Goal: Task Accomplishment & Management: Complete application form

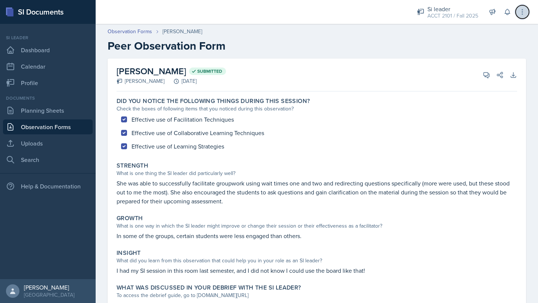
click at [526, 11] on icon at bounding box center [521, 11] width 7 height 7
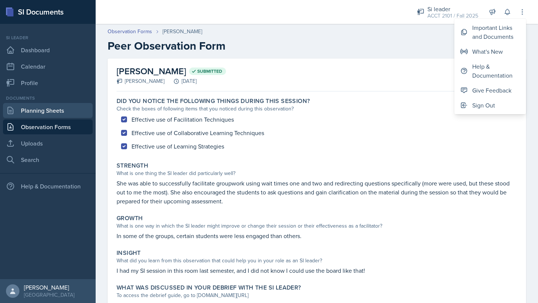
click at [60, 108] on link "Planning Sheets" at bounding box center [48, 110] width 90 height 15
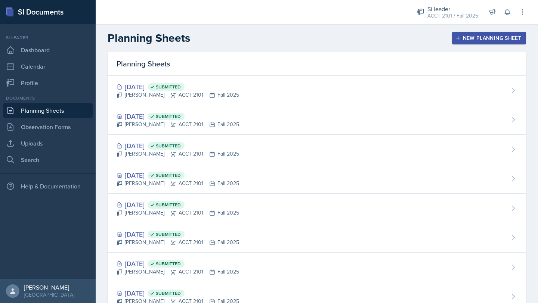
click at [480, 38] on div "New Planning Sheet" at bounding box center [489, 38] width 64 height 6
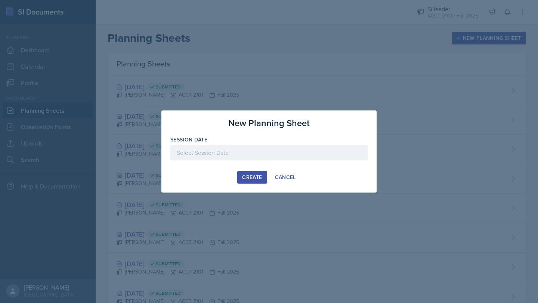
click at [239, 144] on div "Session Date" at bounding box center [268, 152] width 197 height 32
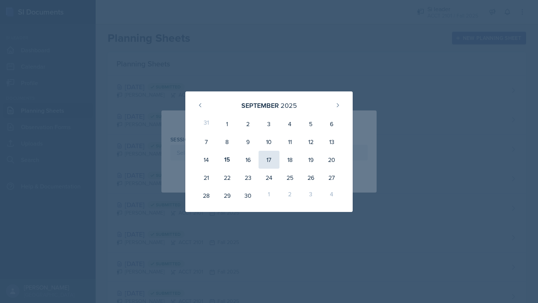
click at [272, 162] on div "17" at bounding box center [268, 160] width 21 height 18
type input "[DATE]"
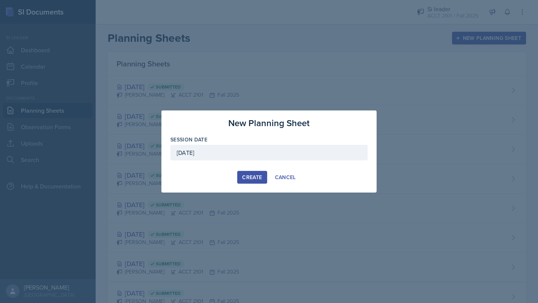
click at [254, 177] on div "Create" at bounding box center [252, 177] width 20 height 6
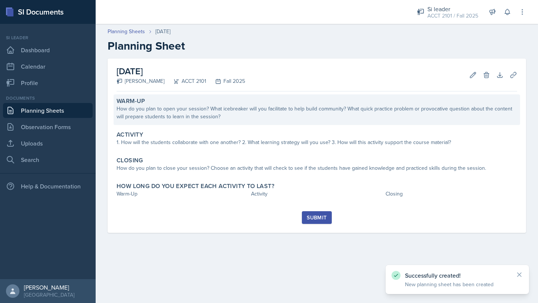
click at [254, 113] on div "How do you plan to open your session? What icebreaker will you facilitate to he…" at bounding box center [317, 113] width 400 height 16
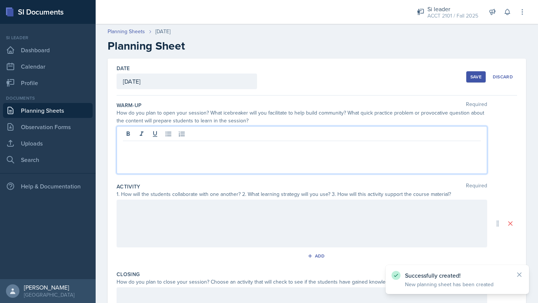
click at [213, 137] on div at bounding box center [302, 150] width 371 height 48
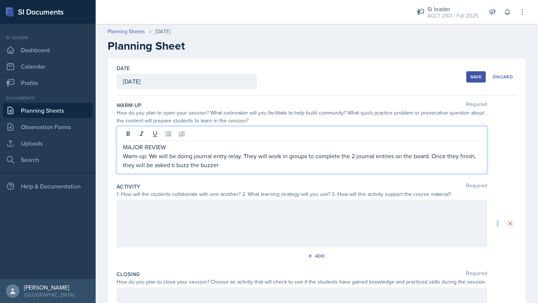
click at [436, 154] on p "Warm-up: We will be doing journal entry relay. They will work in groups to comp…" at bounding box center [302, 161] width 358 height 18
click at [432, 162] on p "Warm-up: We will be doing journal entry relay. They will work in groups to comp…" at bounding box center [302, 161] width 358 height 18
drag, startPoint x: 432, startPoint y: 157, endPoint x: 459, endPoint y: 159, distance: 27.0
click at [459, 159] on p "Warm-up: We will be doing journal entry relay. They will work in groups to comp…" at bounding box center [302, 161] width 358 height 18
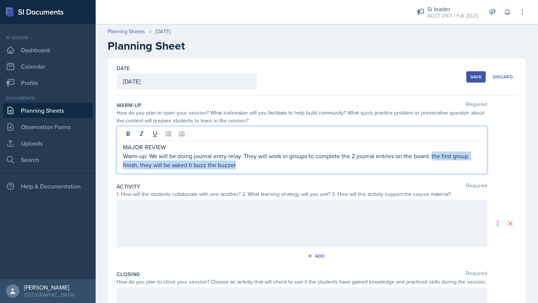
drag, startPoint x: 431, startPoint y: 158, endPoint x: 434, endPoint y: 168, distance: 11.1
click at [434, 168] on p "Warm-up: We will be doing journal entry relay. They will work in groups to comp…" at bounding box center [302, 161] width 358 height 18
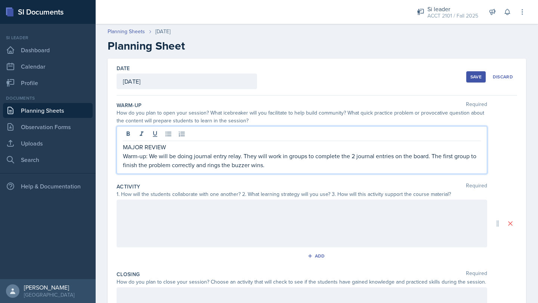
click at [335, 235] on div at bounding box center [302, 224] width 371 height 48
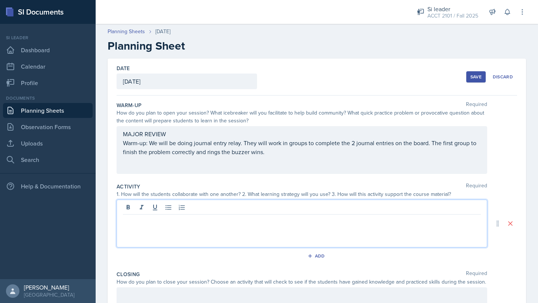
click at [265, 151] on div "MAJOR REVIEW Warm-up: We will be doing journal entry relay. They will work in g…" at bounding box center [302, 143] width 358 height 27
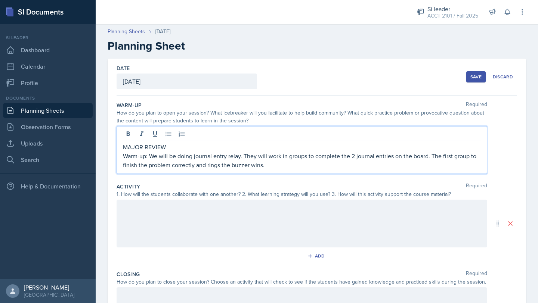
click at [268, 162] on p "Warm-up: We will be doing journal entry relay. They will work in groups to comp…" at bounding box center [302, 161] width 358 height 18
click at [230, 235] on div at bounding box center [302, 224] width 371 height 48
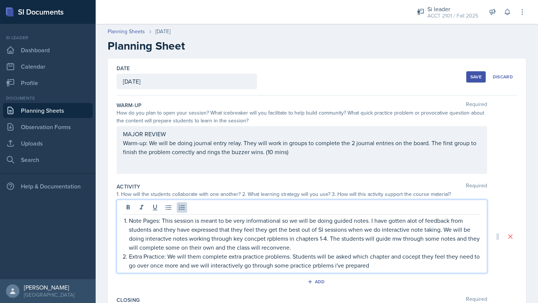
click at [297, 251] on p "Note Pages: This session is meant to be very informational so we will be doing …" at bounding box center [305, 234] width 352 height 36
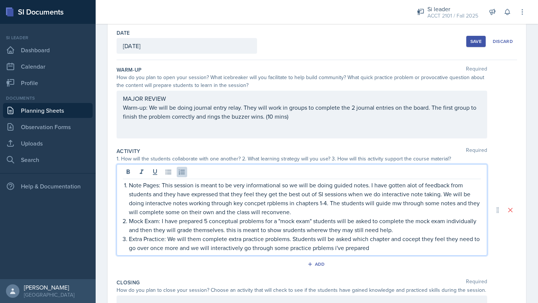
scroll to position [41, 0]
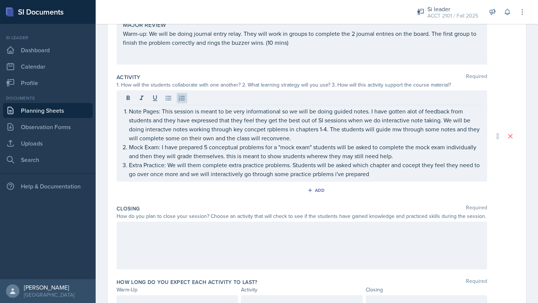
click at [280, 238] on div at bounding box center [302, 246] width 371 height 48
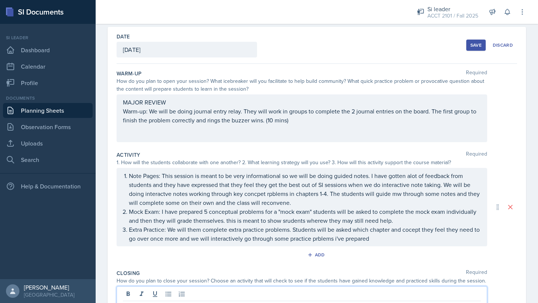
scroll to position [45, 0]
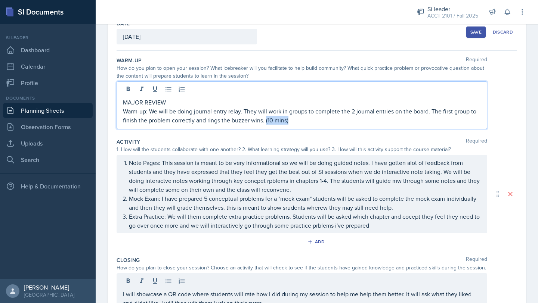
drag, startPoint x: 265, startPoint y: 121, endPoint x: 297, endPoint y: 121, distance: 31.4
click at [297, 121] on p "Warm-up: We will be doing journal entry relay. They will work in groups to comp…" at bounding box center [302, 116] width 358 height 18
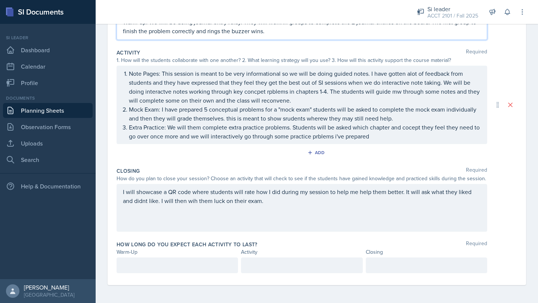
click at [176, 263] on p at bounding box center [177, 265] width 109 height 9
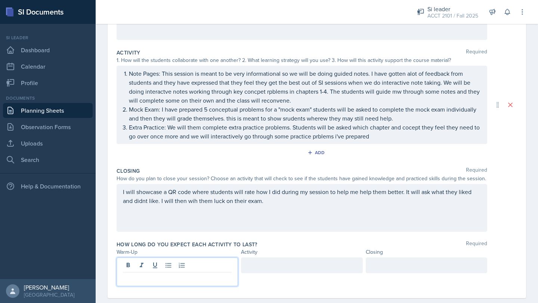
scroll to position [147, 0]
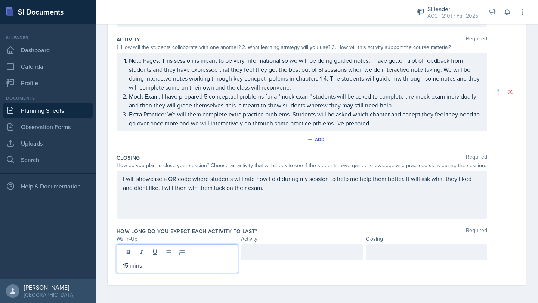
click at [272, 243] on div "Activity" at bounding box center [301, 239] width 121 height 8
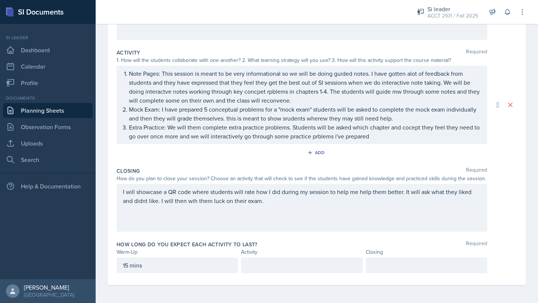
click at [270, 269] on p at bounding box center [301, 265] width 109 height 9
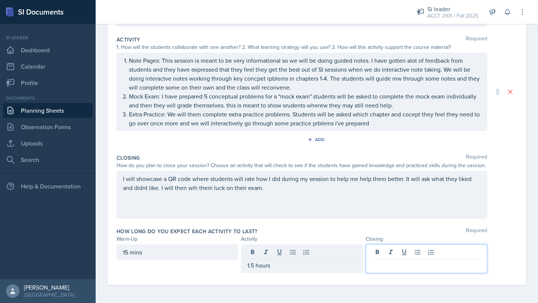
click at [402, 256] on div at bounding box center [426, 259] width 121 height 29
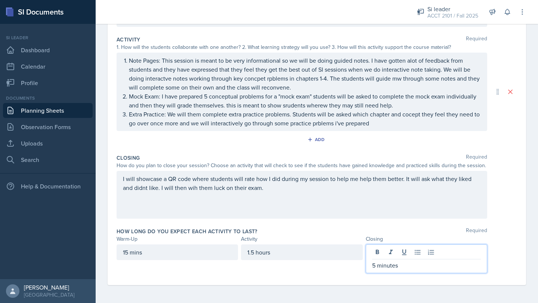
click at [507, 206] on div "I will showcase a QR code where students will rate how I did during my session …" at bounding box center [317, 195] width 400 height 48
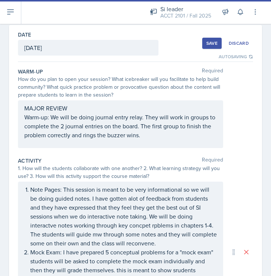
scroll to position [0, 0]
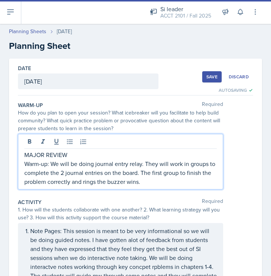
drag, startPoint x: 25, startPoint y: 142, endPoint x: 142, endPoint y: 182, distance: 123.1
click at [142, 182] on div "MAJOR REVIEW Warm-up: We will be doing journal entry relay. They will work in g…" at bounding box center [120, 169] width 192 height 36
copy div "MAJOR REVIEW Warm-up: We will be doing journal entry relay. They will work in g…"
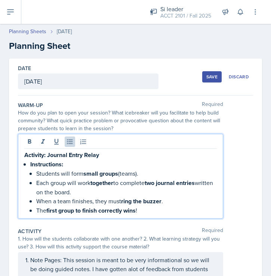
click at [30, 164] on div "Activity: Journal Entry Relay Instructions: Students will form small groups (te…" at bounding box center [120, 183] width 192 height 65
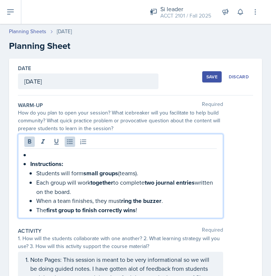
click at [38, 157] on p at bounding box center [123, 155] width 186 height 9
click at [30, 154] on div "Warm-up Instructions: Students will form small groups (teams). Each group will …" at bounding box center [120, 183] width 192 height 65
click at [31, 165] on strong "Instructions:" at bounding box center [46, 164] width 33 height 9
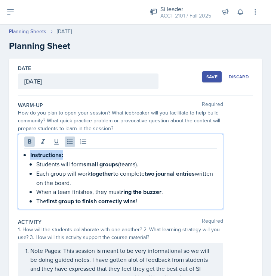
drag, startPoint x: 75, startPoint y: 157, endPoint x: 5, endPoint y: 158, distance: 70.2
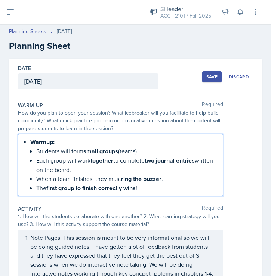
click at [46, 144] on strong "Warmup:" at bounding box center [42, 142] width 24 height 9
click at [65, 146] on p "Warm up:" at bounding box center [123, 141] width 186 height 9
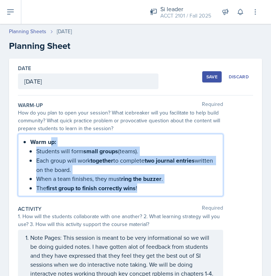
drag, startPoint x: 51, startPoint y: 146, endPoint x: 151, endPoint y: 192, distance: 109.3
click at [151, 192] on li "Warm up: Students will form small groups (teams). Each group will work together…" at bounding box center [123, 165] width 186 height 56
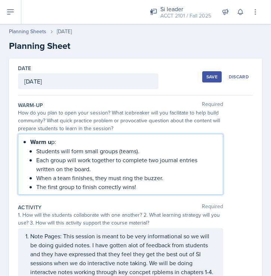
click at [51, 140] on p "Warm u p:" at bounding box center [123, 141] width 186 height 9
click at [52, 140] on p "Warm u p:" at bounding box center [123, 141] width 186 height 9
click at [153, 171] on p "Each group will work together to complete two journal entries written on the bo…" at bounding box center [126, 165] width 180 height 18
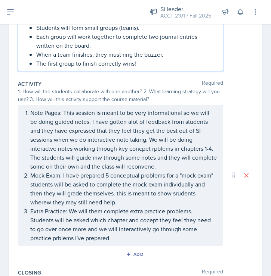
scroll to position [124, 0]
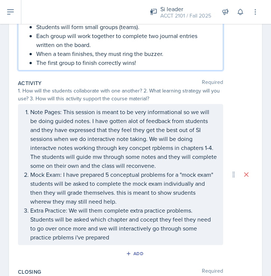
click at [37, 111] on p "Note Pages: This session is meant to be very informational so we will be doing …" at bounding box center [123, 139] width 186 height 63
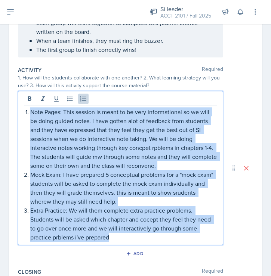
drag, startPoint x: 29, startPoint y: 113, endPoint x: 140, endPoint y: 238, distance: 166.7
click at [140, 238] on ol "Note Pages: This session is meant to be very informational so we will be doing …" at bounding box center [123, 175] width 186 height 134
copy ol "Note Pages: This session is meant to be very informational so we will be doing …"
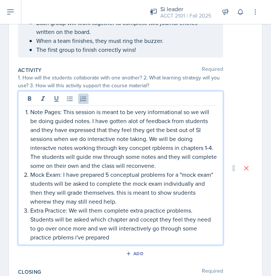
click at [65, 165] on p "Note Pages: This session is meant to be very informational so we will be doing …" at bounding box center [123, 139] width 186 height 63
click at [39, 121] on p "Note Pages: This session is meant to be very informational so we will be doing …" at bounding box center [123, 139] width 186 height 63
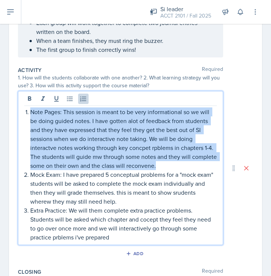
drag, startPoint x: 30, startPoint y: 112, endPoint x: 161, endPoint y: 166, distance: 141.4
click at [161, 166] on li "Note Pages: This session is meant to be very informational so we will be doing …" at bounding box center [123, 139] width 186 height 63
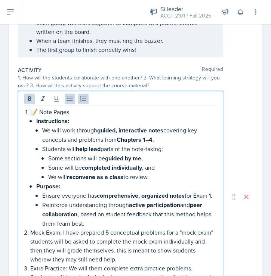
click at [36, 120] on strong "Instructions:" at bounding box center [52, 121] width 33 height 9
click at [35, 121] on li "📝 Note Pages Instructions: We will work through guided, interactive notes cover…" at bounding box center [123, 168] width 186 height 121
click at [71, 98] on icon at bounding box center [69, 98] width 7 height 7
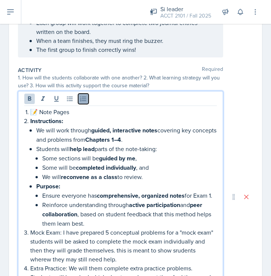
click at [80, 99] on icon at bounding box center [83, 98] width 7 height 7
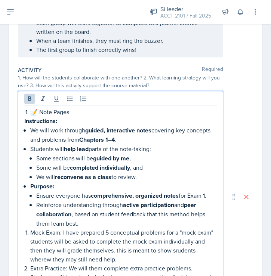
click at [30, 112] on li "📝 Note Pages" at bounding box center [123, 112] width 186 height 9
click at [34, 111] on p "📝 Note Pages" at bounding box center [120, 112] width 192 height 9
click at [37, 120] on strong "Instructions:" at bounding box center [40, 121] width 33 height 9
click at [37, 121] on strong "Instructions:" at bounding box center [40, 121] width 33 height 9
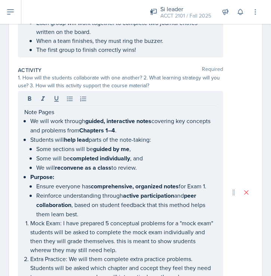
drag, startPoint x: 23, startPoint y: 121, endPoint x: 117, endPoint y: 167, distance: 103.7
click at [118, 169] on div "Note Pages We will work through guided, interactive notes covering key concepts…" at bounding box center [120, 192] width 205 height 203
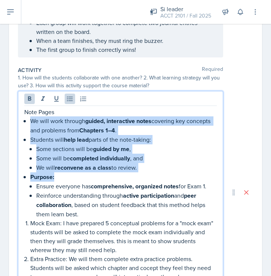
drag, startPoint x: 29, startPoint y: 119, endPoint x: 158, endPoint y: 171, distance: 139.8
click at [158, 171] on div "Note Pages We will work through guided, interactive notes covering key concepts…" at bounding box center [120, 199] width 192 height 183
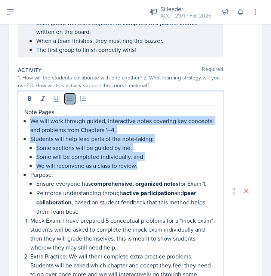
click at [74, 99] on button at bounding box center [70, 99] width 10 height 10
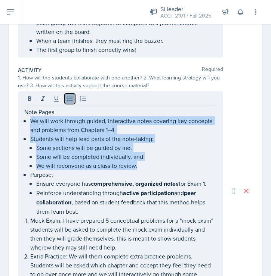
click at [71, 98] on icon at bounding box center [69, 98] width 7 height 7
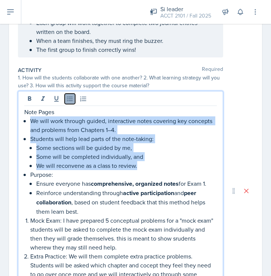
click at [69, 97] on icon at bounding box center [69, 98] width 7 height 7
click at [70, 177] on p "Purpose:" at bounding box center [123, 174] width 186 height 9
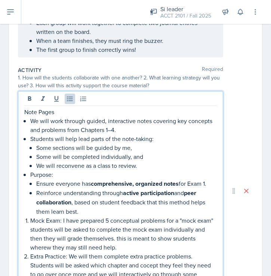
click at [43, 127] on p "We will work through guided, interactive notes covering key concepts and proble…" at bounding box center [123, 126] width 186 height 18
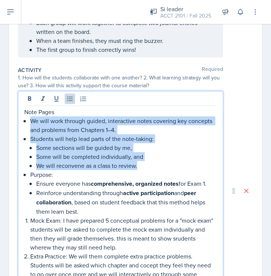
drag, startPoint x: 31, startPoint y: 121, endPoint x: 144, endPoint y: 162, distance: 120.1
click at [144, 162] on ul "We will work through guided, interactive notes covering key concepts and proble…" at bounding box center [123, 144] width 186 height 54
click at [70, 100] on icon at bounding box center [70, 99] width 6 height 5
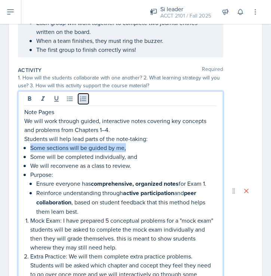
click at [83, 100] on icon at bounding box center [83, 98] width 7 height 7
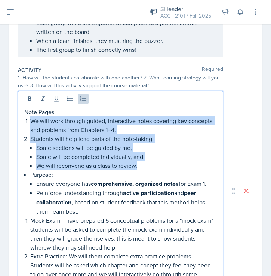
click at [170, 146] on p "Some sections will be guided by me," at bounding box center [126, 147] width 180 height 9
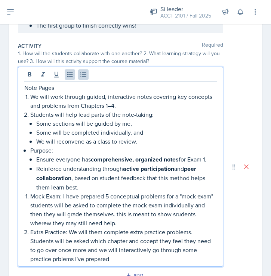
scroll to position [162, 0]
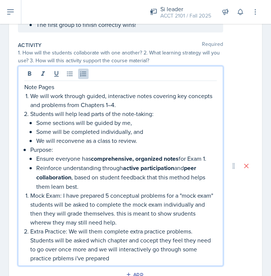
click at [163, 101] on p "We will work through guided, interactive notes covering key concepts and proble…" at bounding box center [123, 101] width 186 height 18
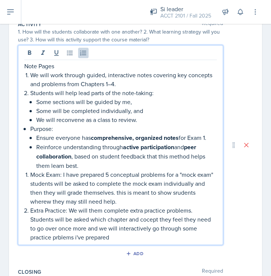
scroll to position [185, 0]
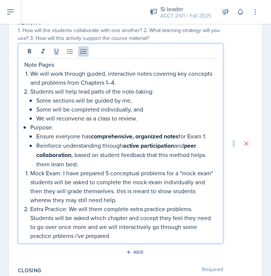
click at [59, 129] on p "Purpose:" at bounding box center [123, 127] width 186 height 9
click at [71, 52] on icon at bounding box center [70, 51] width 6 height 5
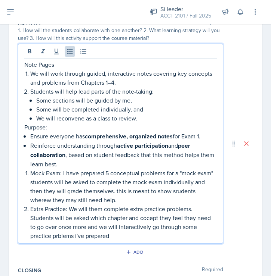
click at [30, 137] on p "Ensure everyone has comprehensive, organized notes for Exam 1." at bounding box center [123, 136] width 186 height 9
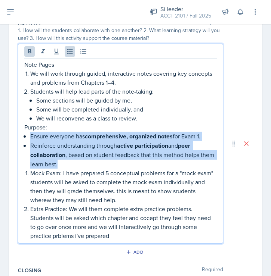
drag, startPoint x: 30, startPoint y: 137, endPoint x: 142, endPoint y: 159, distance: 113.9
click at [144, 161] on ul "Ensure everyone has comprehensive, organized notes for Exam 1. Reinforce unders…" at bounding box center [123, 150] width 186 height 37
click at [71, 56] on button at bounding box center [70, 51] width 10 height 10
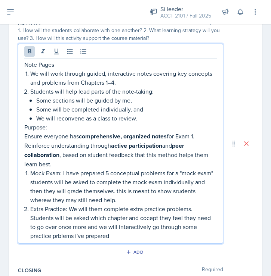
click at [78, 137] on p "Ensure everyone has comprehensive, organized notes for Exam 1." at bounding box center [120, 136] width 192 height 9
click at [150, 86] on p "We will work through guided, interactive notes covering key concepts and proble…" at bounding box center [123, 78] width 186 height 18
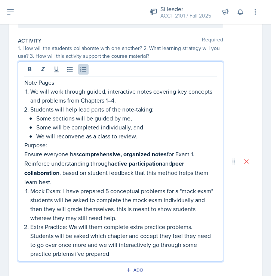
click at [31, 109] on p "Students will help lead parts of the note-taking:" at bounding box center [123, 109] width 186 height 9
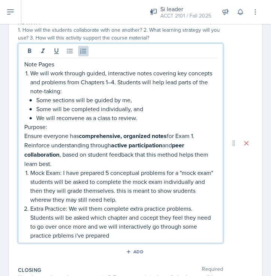
scroll to position [186, 0]
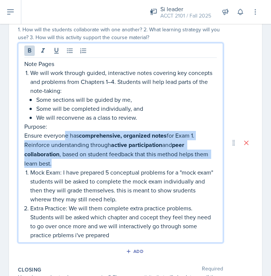
drag, startPoint x: 64, startPoint y: 134, endPoint x: 71, endPoint y: 157, distance: 23.9
click at [72, 159] on div "Note Pages We will work through guided, interactive notes covering key concepts…" at bounding box center [120, 149] width 192 height 180
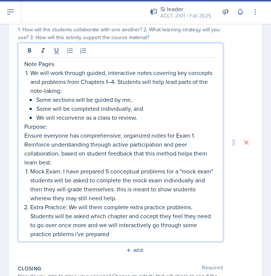
click at [97, 158] on p "Reinforce understanding through active participation and peer collaboration, ba…" at bounding box center [120, 153] width 192 height 27
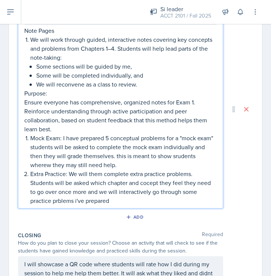
scroll to position [222, 0]
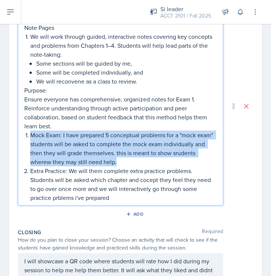
drag, startPoint x: 29, startPoint y: 136, endPoint x: 119, endPoint y: 160, distance: 93.2
click at [120, 160] on li "Mock Exam: I have prepared 5 conceptual problems for a "mock exam" students wil…" at bounding box center [123, 149] width 186 height 36
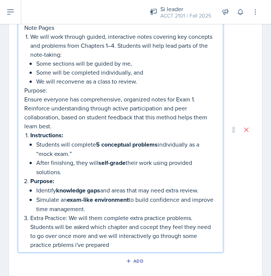
drag, startPoint x: 30, startPoint y: 136, endPoint x: 114, endPoint y: 209, distance: 111.2
click at [114, 209] on ol "Instructions: Students will complete 5 conceptual problems individually as a “m…" at bounding box center [123, 190] width 186 height 119
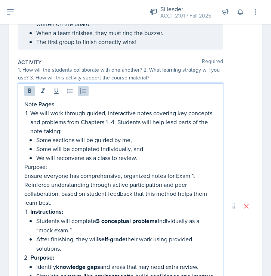
scroll to position [143, 0]
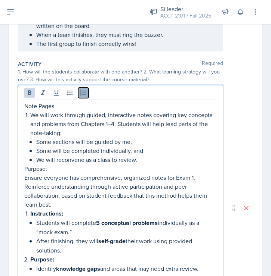
click at [83, 93] on icon at bounding box center [83, 92] width 7 height 7
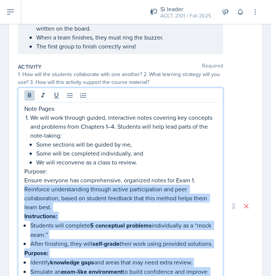
scroll to position [137, 0]
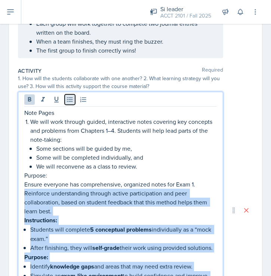
click at [68, 102] on icon at bounding box center [69, 99] width 7 height 7
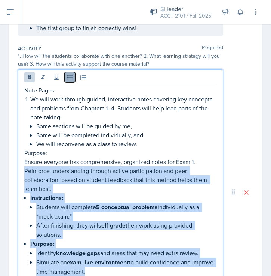
click at [71, 77] on icon at bounding box center [70, 77] width 6 height 5
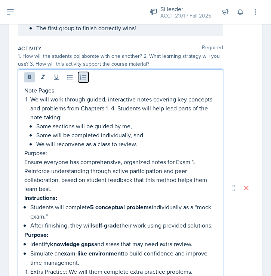
click at [83, 77] on icon at bounding box center [83, 77] width 6 height 5
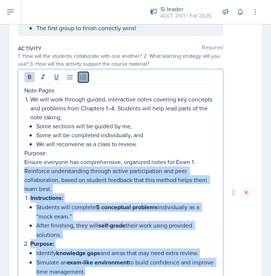
click at [83, 77] on icon at bounding box center [83, 77] width 6 height 5
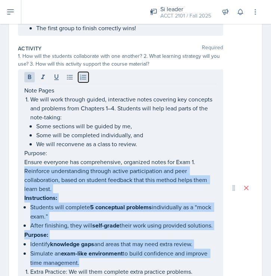
click at [83, 77] on icon at bounding box center [83, 77] width 6 height 5
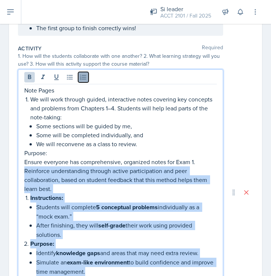
click at [83, 77] on icon at bounding box center [83, 77] width 6 height 5
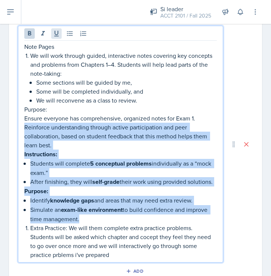
scroll to position [203, 0]
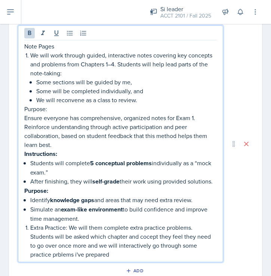
click at [59, 162] on p "Students will complete 5 conceptual problems individually as a “mock exam.”" at bounding box center [123, 168] width 186 height 18
click at [29, 161] on div "Note Pages We will work through guided, interactive notes covering key concepts…" at bounding box center [120, 150] width 192 height 217
click at [32, 180] on p "After finishing, they will self-grade their work using provided solutions." at bounding box center [123, 181] width 186 height 9
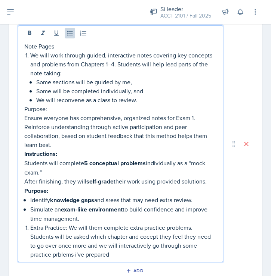
click at [30, 201] on p "Identify knowledge gaps and areas that may need extra review." at bounding box center [123, 200] width 186 height 9
click at [31, 208] on p "Simulate an exam-like environment to build confidence and improve time manageme…" at bounding box center [123, 214] width 186 height 18
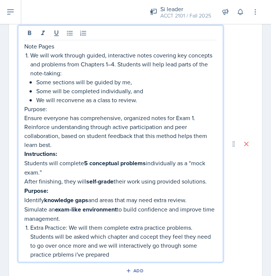
click at [81, 217] on p "Simulate an exam-like environment to build confidence and improve time manageme…" at bounding box center [120, 214] width 192 height 18
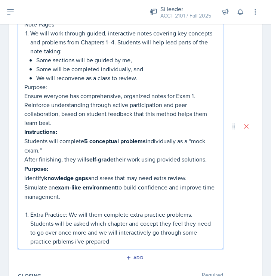
scroll to position [226, 0]
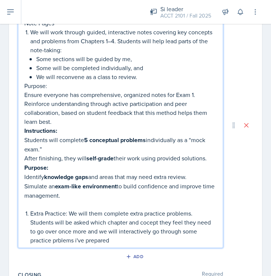
click at [35, 128] on strong "Instructions:" at bounding box center [40, 131] width 33 height 9
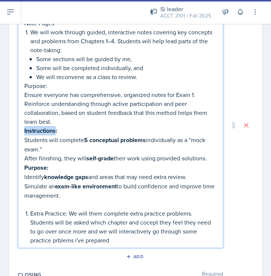
click at [35, 128] on strong "Instructions:" at bounding box center [40, 131] width 33 height 9
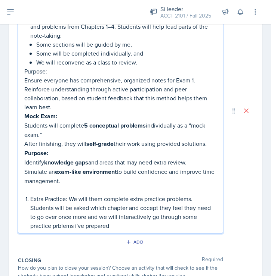
scroll to position [245, 0]
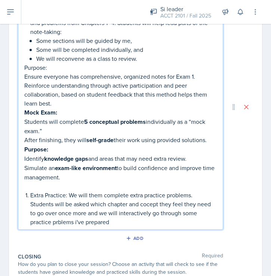
drag, startPoint x: 26, startPoint y: 118, endPoint x: 131, endPoint y: 174, distance: 118.6
click at [131, 174] on div "Note Pages We will work through guided, interactive notes covering key concepts…" at bounding box center [120, 113] width 192 height 226
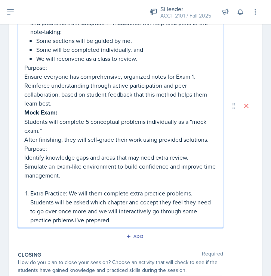
click at [126, 178] on p "Simulate an exam-like environment to build confidence and improve time manageme…" at bounding box center [120, 171] width 192 height 18
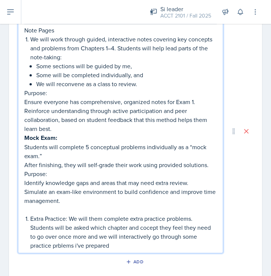
scroll to position [221, 0]
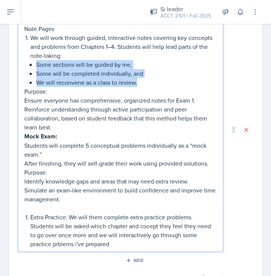
drag, startPoint x: 31, startPoint y: 63, endPoint x: 139, endPoint y: 83, distance: 108.9
click at [139, 83] on ul "Some sections will be guided by me, Some will be completed individually, and We…" at bounding box center [126, 73] width 180 height 27
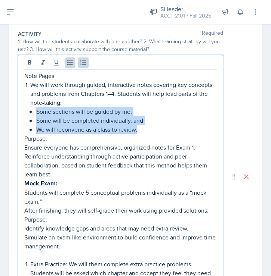
scroll to position [172, 0]
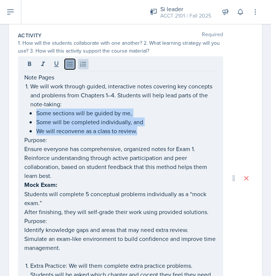
click at [69, 65] on icon at bounding box center [69, 64] width 7 height 7
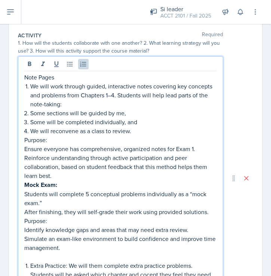
click at [34, 111] on p "Some sections will be guided by me," at bounding box center [123, 113] width 186 height 9
click at [31, 111] on p "Some sections will be guided by me," at bounding box center [123, 113] width 186 height 9
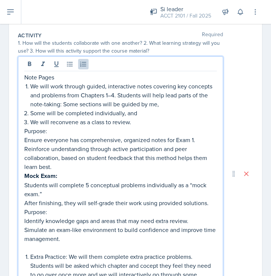
click at [30, 112] on li "Some will be completed individually, and" at bounding box center [123, 113] width 186 height 9
click at [30, 115] on div "Note Pages We will work through guided, interactive notes covering key concepts…" at bounding box center [120, 181] width 192 height 216
click at [190, 105] on p "We will work through guided, interactive notes covering key concepts and proble…" at bounding box center [123, 100] width 186 height 36
click at [163, 104] on p "We will work through guided, interactive notes covering key concepts and proble…" at bounding box center [123, 100] width 186 height 36
click at [178, 116] on p "We will work through guided, interactive notes covering key concepts and proble…" at bounding box center [123, 100] width 186 height 36
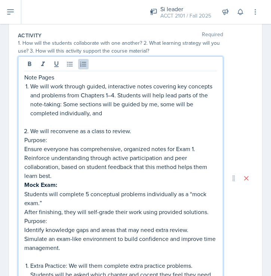
click at [30, 129] on p "We will reconvene as a class to review." at bounding box center [123, 131] width 186 height 9
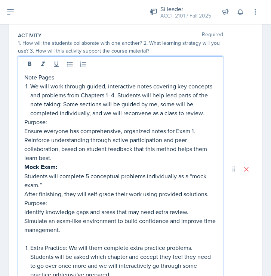
click at [52, 160] on p "Reinforce understanding through active participation and peer collaboration, ba…" at bounding box center [120, 149] width 192 height 27
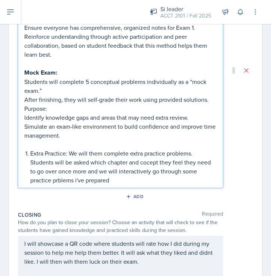
scroll to position [282, 0]
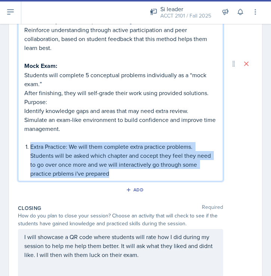
drag, startPoint x: 31, startPoint y: 146, endPoint x: 114, endPoint y: 175, distance: 87.9
click at [114, 175] on p "Extra Practice: We will them complete extra practice problems. Students will be…" at bounding box center [123, 160] width 186 height 36
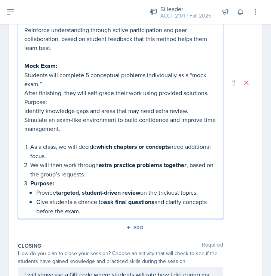
drag, startPoint x: 30, startPoint y: 147, endPoint x: 111, endPoint y: 230, distance: 115.7
click at [111, 230] on div "Activity Required 1. How will the students collaborate with one another? 2. Wha…" at bounding box center [135, 79] width 235 height 321
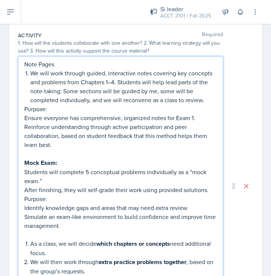
scroll to position [171, 0]
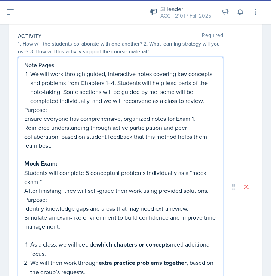
click at [163, 82] on p "We will work through guided, interactive notes covering key concepts and proble…" at bounding box center [123, 87] width 186 height 36
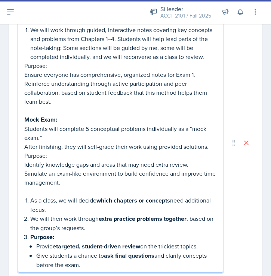
scroll to position [319, 0]
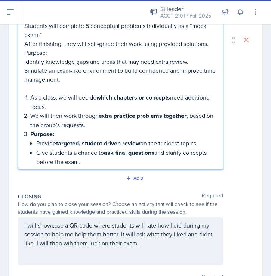
click at [137, 134] on p "Purpose:" at bounding box center [123, 134] width 186 height 9
click at [33, 93] on p "As a class, we will decide which chapters or concepts need additional focus." at bounding box center [123, 102] width 186 height 18
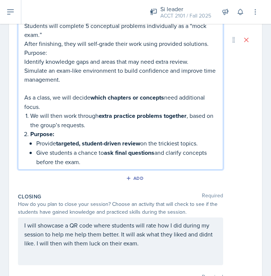
click at [31, 116] on p "We will then work through extra practice problems together , based on the group…" at bounding box center [123, 120] width 186 height 18
click at [30, 132] on li "Purpose: Provide targeted, student-driven review on the trickiest topics. Give …" at bounding box center [123, 148] width 186 height 37
click at [30, 136] on li "Purpose: Provide targeted, student-driven review on the trickiest topics. Give …" at bounding box center [123, 148] width 186 height 37
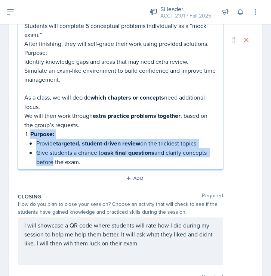
drag, startPoint x: 27, startPoint y: 135, endPoint x: 50, endPoint y: 162, distance: 35.7
click at [50, 162] on li "Purpose: Provide targeted, student-driven review on the trickiest topics. Give …" at bounding box center [123, 148] width 186 height 37
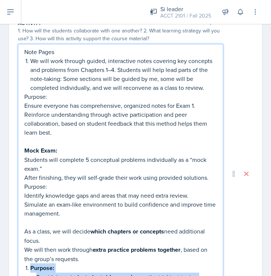
scroll to position [254, 0]
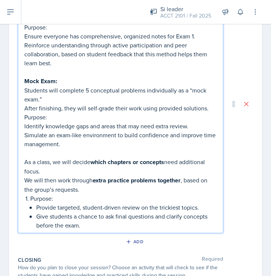
click at [129, 185] on p "We will then work through extra practice problems together , based on the group…" at bounding box center [120, 185] width 192 height 18
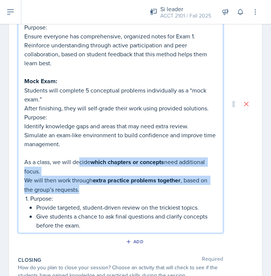
drag, startPoint x: 79, startPoint y: 160, endPoint x: 199, endPoint y: 190, distance: 123.2
click at [199, 190] on div "Note Pages We will work through guided, interactive notes covering key concepts…" at bounding box center [120, 104] width 192 height 252
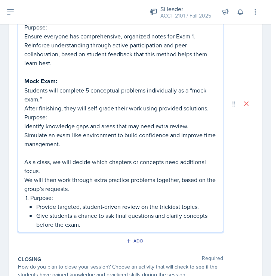
click at [128, 200] on p "Purpose:" at bounding box center [123, 197] width 186 height 9
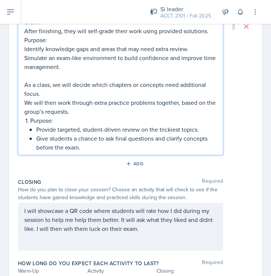
scroll to position [315, 0]
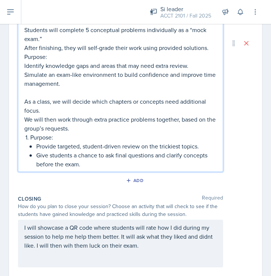
click at [30, 137] on li "Purpose: Provide targeted, student-driven review on the trickiest topics. Give …" at bounding box center [123, 151] width 186 height 36
click at [18, 247] on div "I will showcase a QR code where students will rate how I did during my session …" at bounding box center [120, 244] width 205 height 48
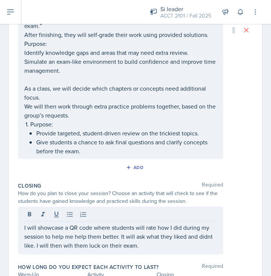
drag, startPoint x: 23, startPoint y: 227, endPoint x: 168, endPoint y: 254, distance: 148.1
click at [170, 255] on div "Closing Required How do you plan to close your session? Choose an activity that…" at bounding box center [135, 219] width 235 height 81
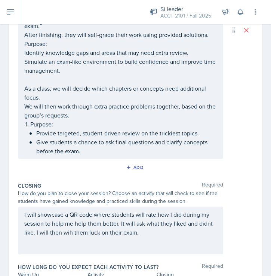
copy div "I will showcase a QR code where students will rate how I did during my session …"
click at [80, 234] on p "I will showcase a QR code where students will rate how I did during my session …" at bounding box center [120, 223] width 192 height 27
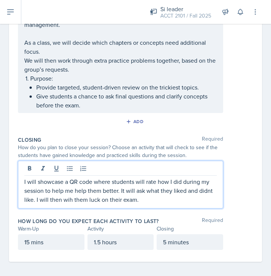
scroll to position [377, 0]
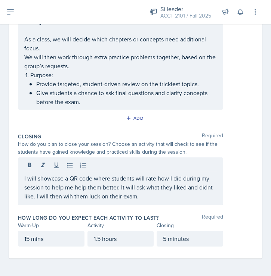
drag, startPoint x: 24, startPoint y: 179, endPoint x: 126, endPoint y: 197, distance: 104.0
click at [128, 197] on div "I will showcase a QR code where students will rate how I did during my session …" at bounding box center [120, 182] width 205 height 48
drag, startPoint x: 23, startPoint y: 177, endPoint x: 153, endPoint y: 196, distance: 131.4
click at [153, 196] on div "I will showcase a QR code where students will rate how I did during my session …" at bounding box center [120, 182] width 205 height 48
click at [22, 188] on div "I will showcase a QR code where students will rate how I did during my session …" at bounding box center [120, 182] width 205 height 48
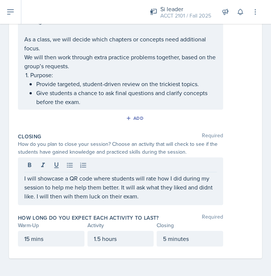
drag, startPoint x: 24, startPoint y: 177, endPoint x: 94, endPoint y: 182, distance: 70.3
click at [94, 182] on div "I will showcase a QR code where students will rate how I did during my session …" at bounding box center [120, 182] width 205 height 48
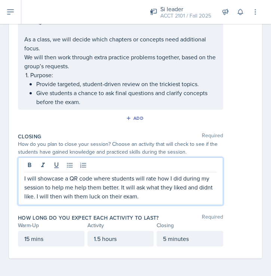
click at [139, 196] on p "I will showcase a QR code where students will rate how I did during my session …" at bounding box center [120, 187] width 192 height 27
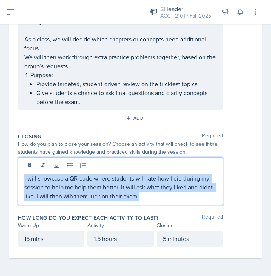
drag, startPoint x: 139, startPoint y: 196, endPoint x: 18, endPoint y: 166, distance: 125.6
click at [18, 166] on div "I will showcase a QR code where students will rate how I did during my session …" at bounding box center [120, 182] width 205 height 48
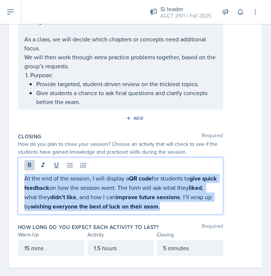
drag, startPoint x: 25, startPoint y: 177, endPoint x: 192, endPoint y: 214, distance: 170.2
click at [194, 214] on div "Closing Required How do you plan to close your session? Choose an activity that…" at bounding box center [135, 175] width 235 height 91
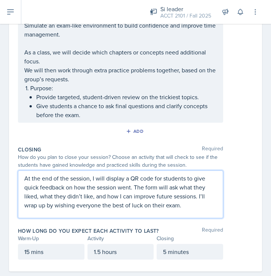
click at [207, 215] on div "At the end of the session, I will display a QR code for students to give quick …" at bounding box center [120, 195] width 205 height 48
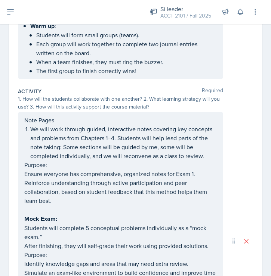
scroll to position [0, 0]
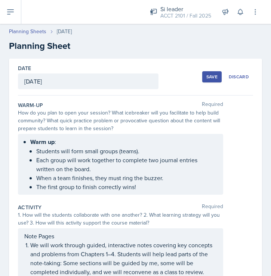
click at [24, 137] on div "Warm up : Students will form small groups (teams). Each group will work togethe…" at bounding box center [120, 164] width 205 height 61
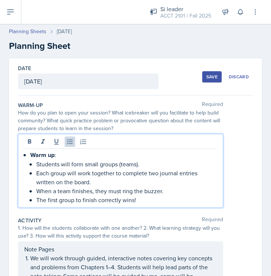
click at [79, 158] on p "Warm up :" at bounding box center [123, 155] width 186 height 9
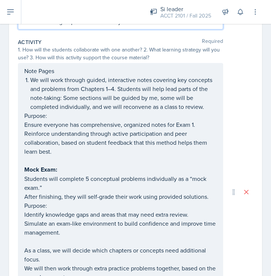
click at [33, 75] on p "Note Pages" at bounding box center [120, 70] width 192 height 9
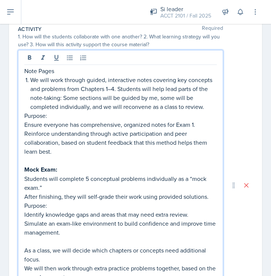
scroll to position [165, 0]
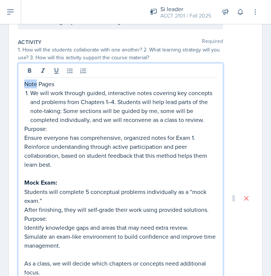
click at [33, 83] on p "Note Pages" at bounding box center [120, 84] width 192 height 9
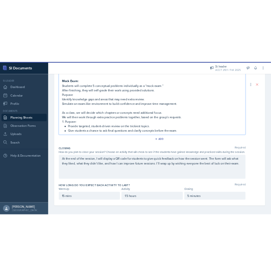
scroll to position [0, 0]
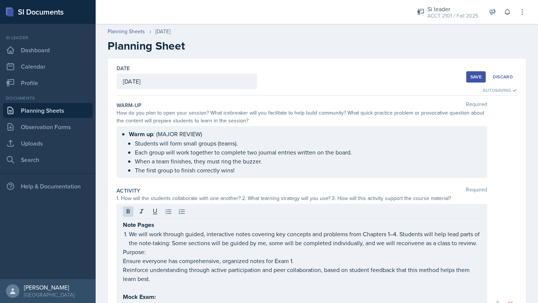
click at [476, 77] on div "Save" at bounding box center [475, 77] width 11 height 6
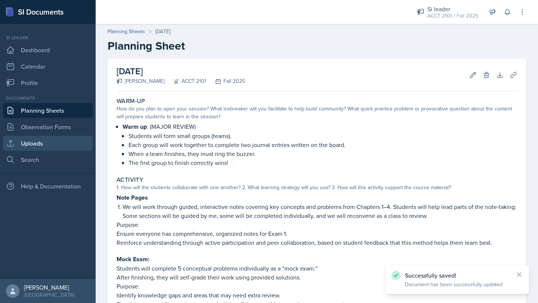
click at [41, 143] on link "Uploads" at bounding box center [48, 143] width 90 height 15
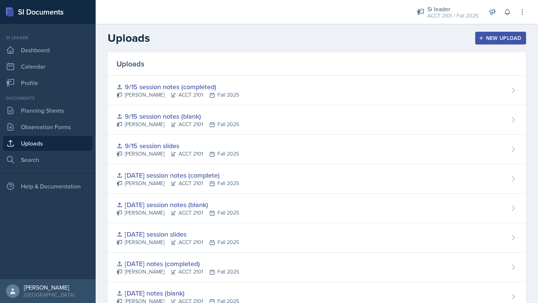
click at [495, 40] on div "New Upload" at bounding box center [500, 38] width 41 height 6
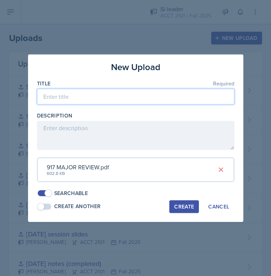
click at [137, 95] on input at bounding box center [135, 97] width 197 height 16
type input "Major Review 1 slides"
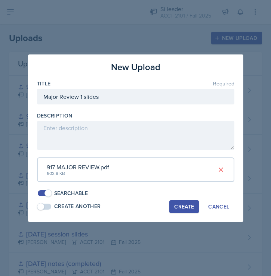
click at [185, 211] on button "Create" at bounding box center [184, 207] width 30 height 13
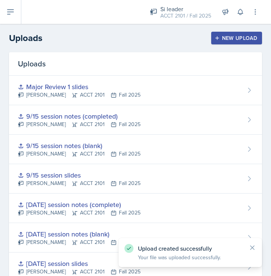
click at [224, 37] on div "New Upload" at bounding box center [236, 38] width 41 height 6
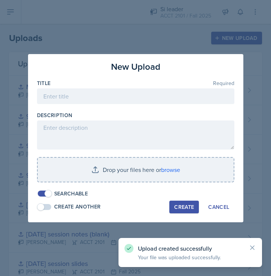
click at [165, 86] on div "Title Required" at bounding box center [135, 83] width 197 height 7
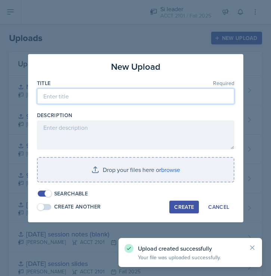
click at [156, 100] on input at bounding box center [135, 97] width 197 height 16
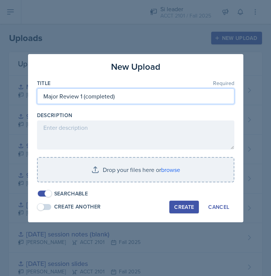
click at [82, 96] on input "Major Review 1 (completed)" at bounding box center [135, 97] width 197 height 16
type input "Major Review 1 notes (completed)"
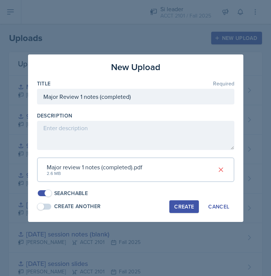
click at [184, 207] on div "Create" at bounding box center [184, 207] width 20 height 6
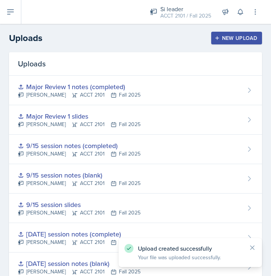
click at [230, 38] on div "New Upload" at bounding box center [236, 38] width 41 height 6
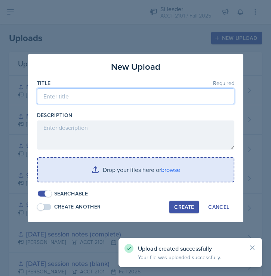
click at [105, 97] on input at bounding box center [135, 97] width 197 height 16
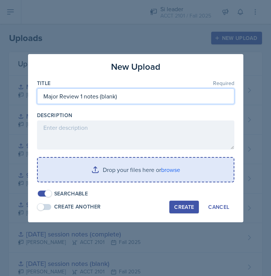
type input "Major Review 1 notes (blank)"
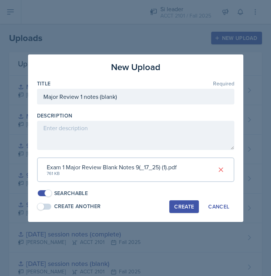
click at [180, 207] on div "Create" at bounding box center [184, 207] width 20 height 6
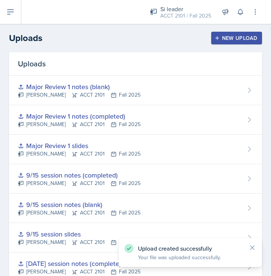
click at [248, 37] on div "New Upload" at bounding box center [236, 38] width 41 height 6
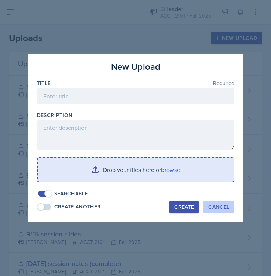
click at [216, 206] on div "Cancel" at bounding box center [218, 207] width 21 height 6
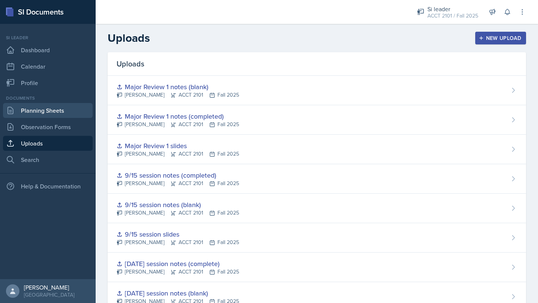
click at [45, 115] on link "Planning Sheets" at bounding box center [48, 110] width 90 height 15
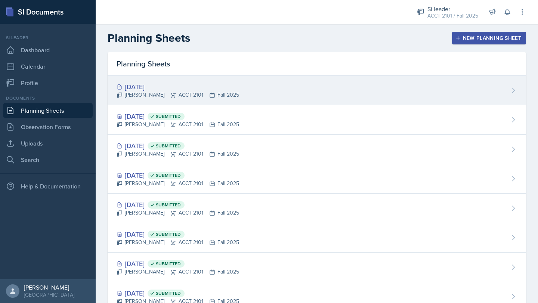
click at [241, 79] on div "[DATE] [PERSON_NAME] ACCT 2101 Fall 2025" at bounding box center [317, 91] width 418 height 30
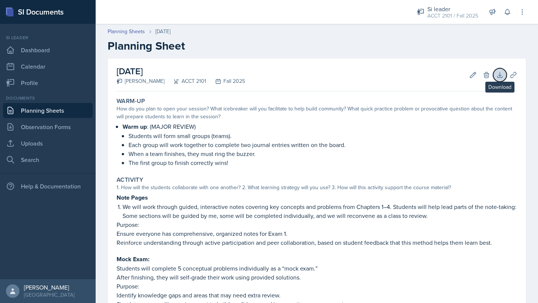
click at [501, 76] on icon at bounding box center [499, 74] width 7 height 7
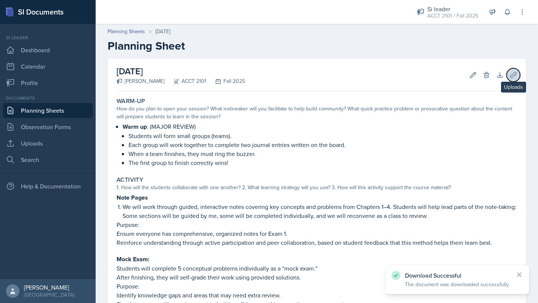
click at [514, 80] on button "Uploads" at bounding box center [513, 74] width 13 height 13
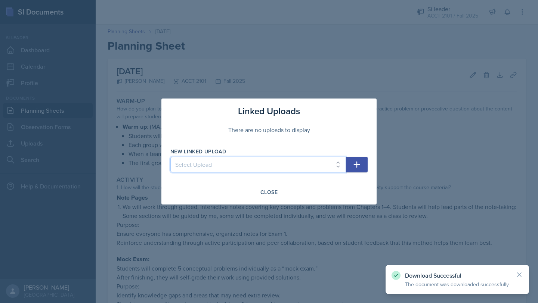
click at [328, 166] on select "Select Upload [DATE] slides (Ch 1a) [DATE] notes (completed) [DATE] notes (blan…" at bounding box center [258, 165] width 176 height 16
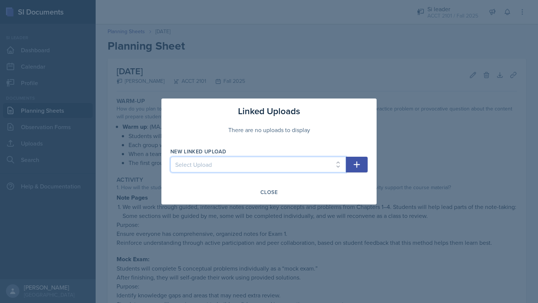
select select "0b2dd958-c7d3-4cfb-8080-be92130ccf75"
click at [170, 157] on select "Select Upload [DATE] slides (Ch 1a) [DATE] notes (completed) [DATE] notes (blan…" at bounding box center [258, 165] width 176 height 16
click at [359, 166] on icon "button" at bounding box center [356, 164] width 9 height 9
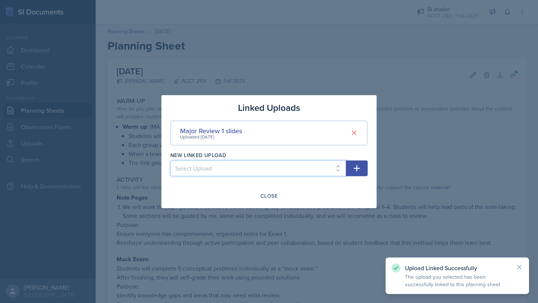
click at [332, 165] on select "Select Upload [DATE] slides (Ch 1a) [DATE] notes (completed) [DATE] notes (blan…" at bounding box center [258, 169] width 176 height 16
select select "a0e5e3ee-33d8-4d02-be6c-7aee16f55a6f"
click at [170, 161] on select "Select Upload [DATE] slides (Ch 1a) [DATE] notes (completed) [DATE] notes (blan…" at bounding box center [258, 169] width 176 height 16
click at [356, 174] on button "button" at bounding box center [357, 169] width 22 height 16
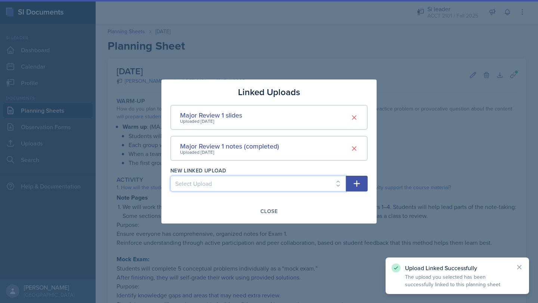
click at [320, 186] on select "Select Upload [DATE] slides (Ch 1a) [DATE] notes (completed) [DATE] notes (blan…" at bounding box center [258, 184] width 176 height 16
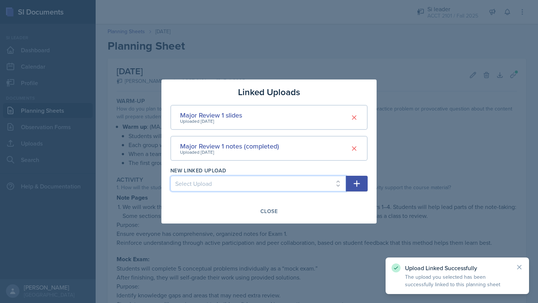
select select "9dc7794c-7c9b-41d8-84a6-59e4d2e313b6"
click at [170, 176] on select "Select Upload [DATE] slides (Ch 1a) [DATE] notes (completed) [DATE] notes (blan…" at bounding box center [258, 184] width 176 height 16
click at [354, 189] on button "button" at bounding box center [357, 184] width 22 height 16
select select
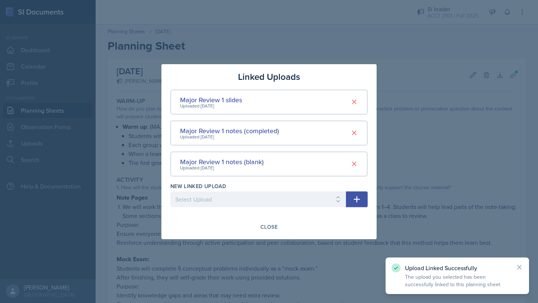
click at [269, 53] on div at bounding box center [269, 151] width 538 height 303
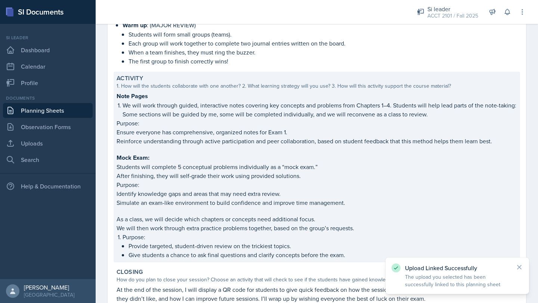
scroll to position [187, 0]
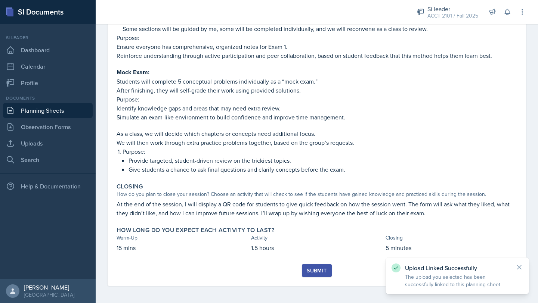
click at [316, 273] on div "Submit" at bounding box center [317, 271] width 20 height 6
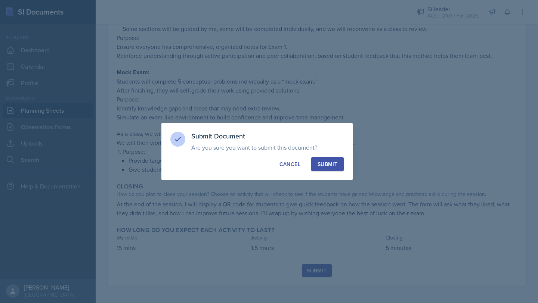
click at [334, 161] on div "Submit" at bounding box center [327, 164] width 20 height 7
